Goal: Complete application form

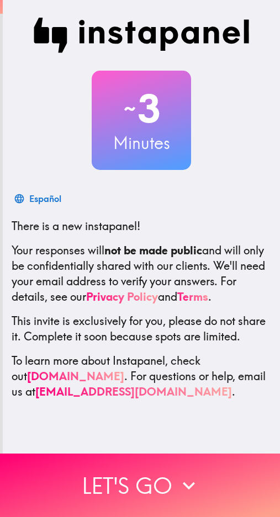
scroll to position [3, 0]
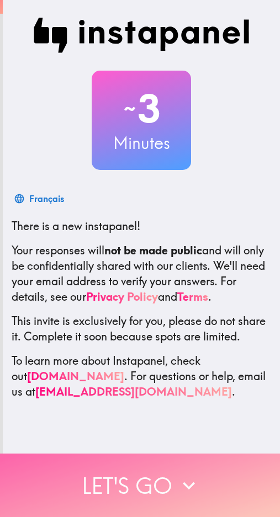
click at [116, 473] on button "Let's go" at bounding box center [140, 485] width 280 height 63
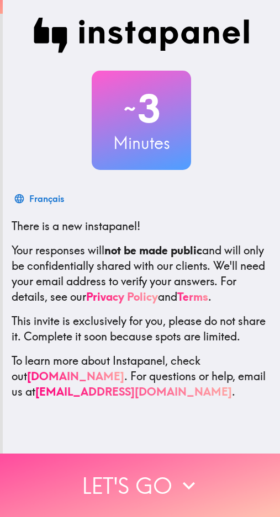
scroll to position [0, 0]
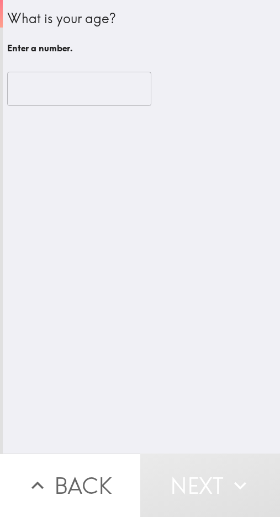
click at [88, 87] on input "number" at bounding box center [79, 89] width 144 height 34
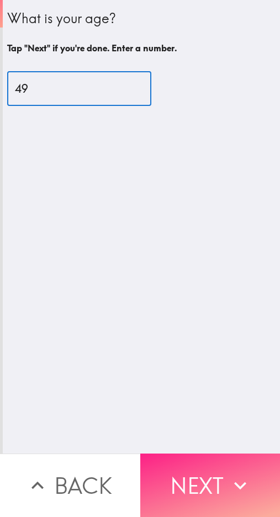
type input "49"
click at [203, 454] on button "Next" at bounding box center [210, 485] width 140 height 63
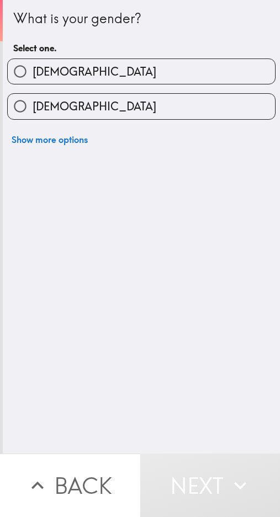
click at [68, 77] on label "[DEMOGRAPHIC_DATA]" at bounding box center [141, 71] width 267 height 25
click at [33, 77] on input "[DEMOGRAPHIC_DATA]" at bounding box center [20, 71] width 25 height 25
radio input "true"
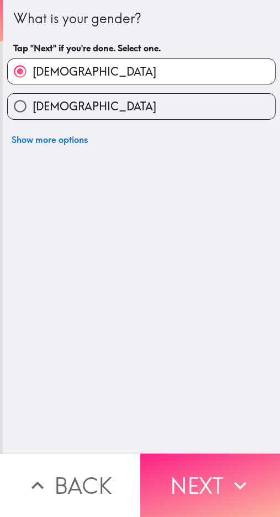
click at [195, 475] on button "Next" at bounding box center [210, 485] width 140 height 63
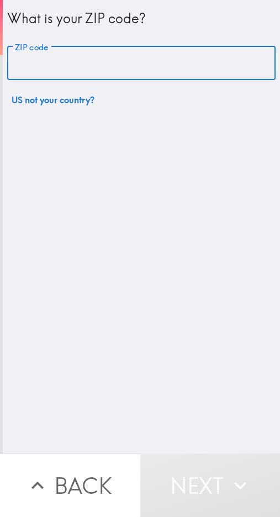
click at [95, 57] on input "ZIP code" at bounding box center [141, 63] width 268 height 34
type input "70119"
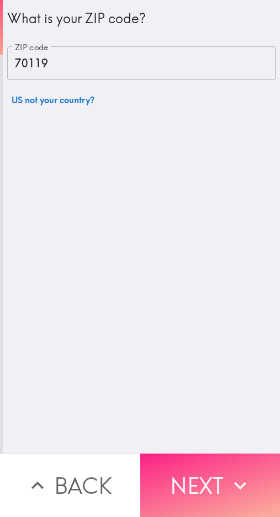
click at [193, 462] on button "Next" at bounding box center [210, 485] width 140 height 63
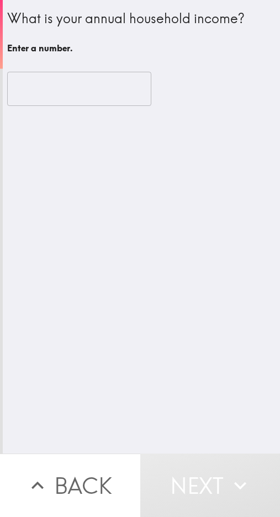
click at [74, 86] on input "number" at bounding box center [79, 89] width 144 height 34
type input "5"
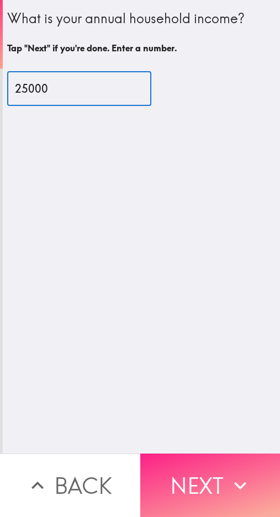
type input "25000"
click at [208, 476] on button "Next" at bounding box center [210, 485] width 140 height 63
